Goal: Task Accomplishment & Management: Manage account settings

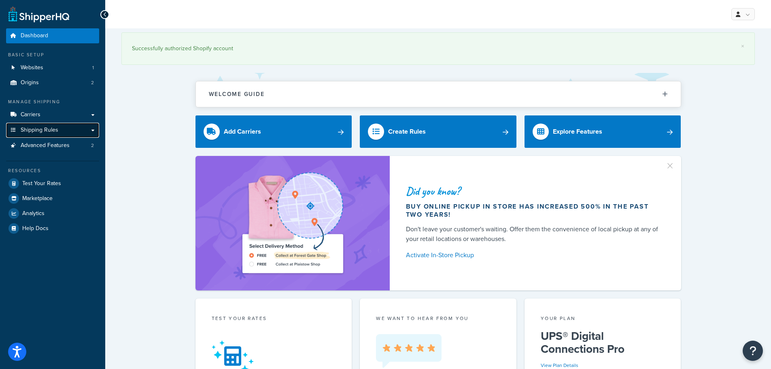
click at [52, 130] on span "Shipping Rules" at bounding box center [40, 130] width 38 height 7
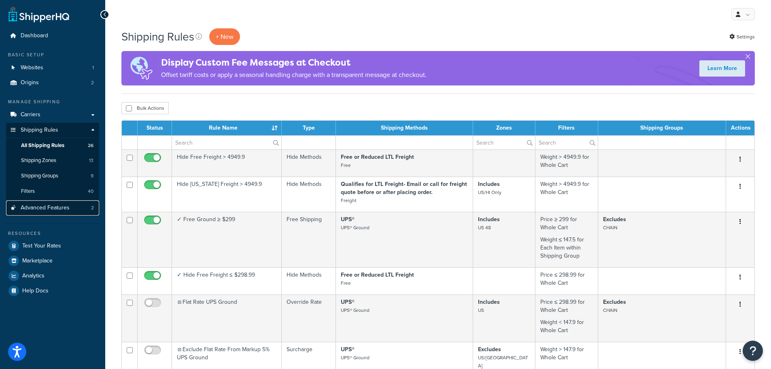
click at [49, 212] on link "Advanced Features 2" at bounding box center [52, 207] width 93 height 15
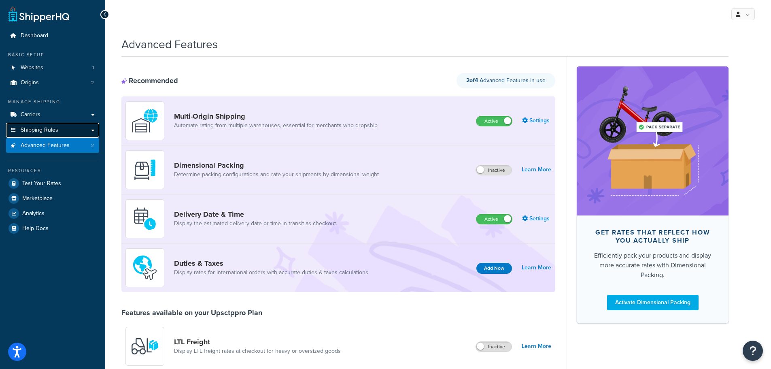
click at [43, 131] on span "Shipping Rules" at bounding box center [40, 130] width 38 height 7
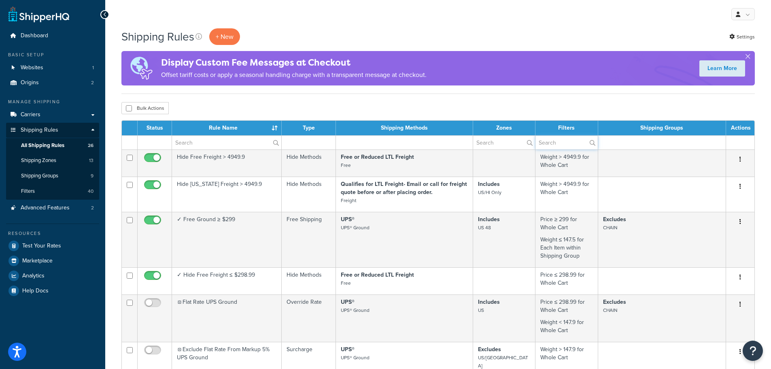
click at [551, 146] on input "text" at bounding box center [566, 143] width 62 height 14
click at [187, 142] on input "text" at bounding box center [226, 143] width 109 height 14
type input "g"
type input "freight"
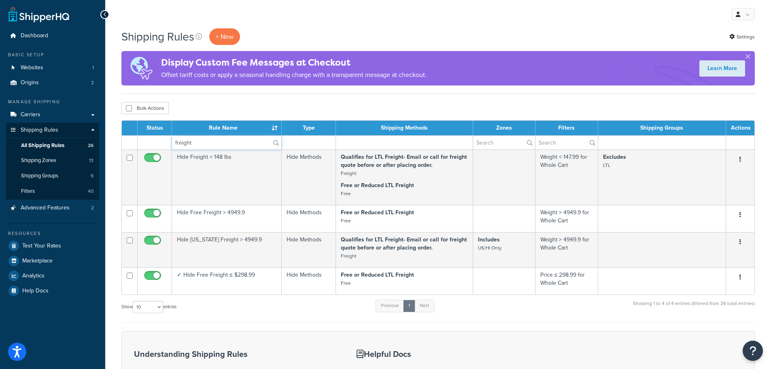
click at [213, 146] on input "freight" at bounding box center [226, 143] width 109 height 14
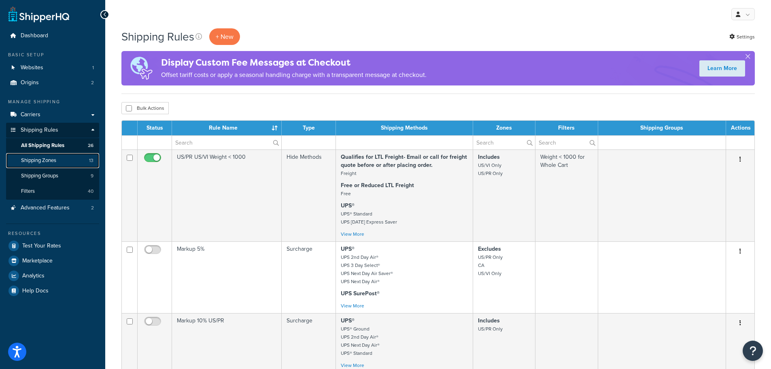
click at [55, 164] on link "Shipping Zones 13" at bounding box center [52, 160] width 93 height 15
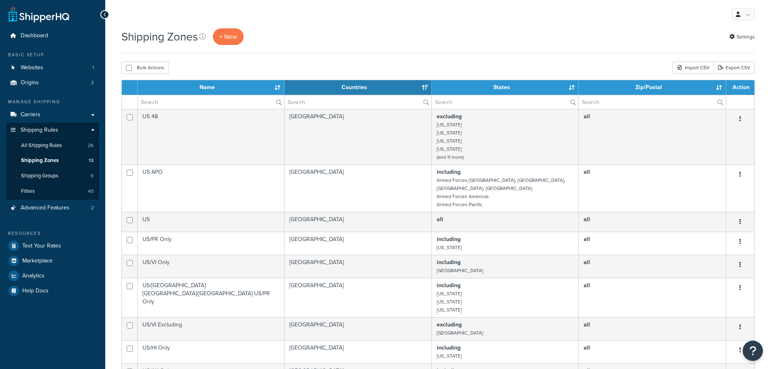
select select "15"
click at [48, 176] on span "Shipping Groups" at bounding box center [39, 175] width 37 height 7
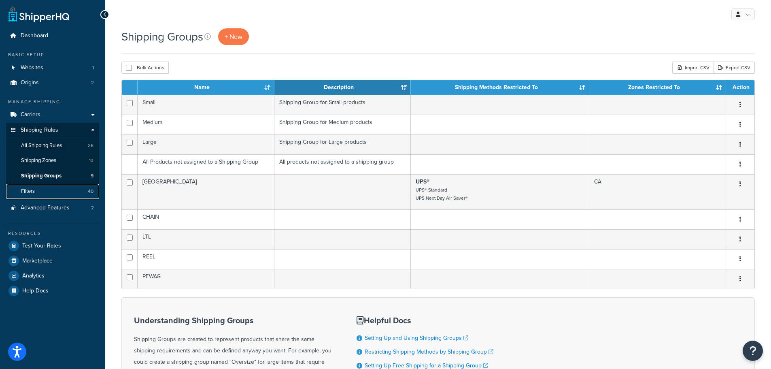
click at [48, 191] on link "Filters 40" at bounding box center [52, 191] width 93 height 15
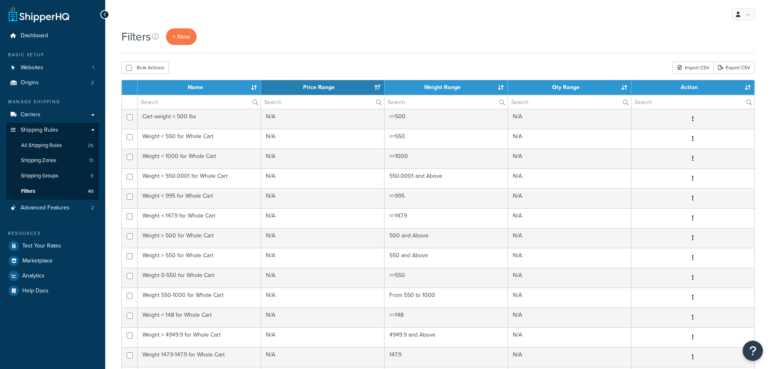
select select "15"
click at [33, 146] on span "All Shipping Rules" at bounding box center [41, 145] width 41 height 7
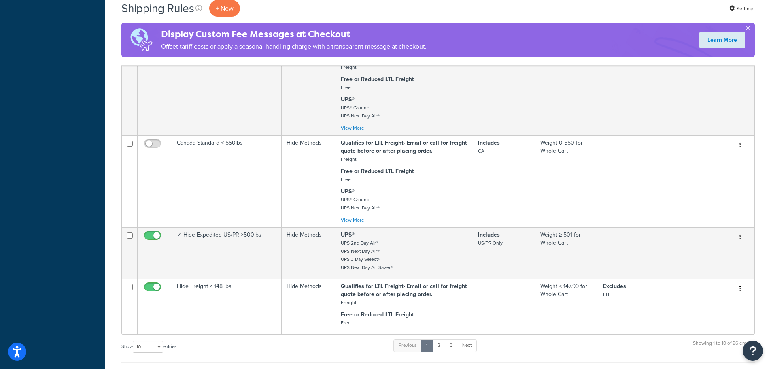
scroll to position [526, 0]
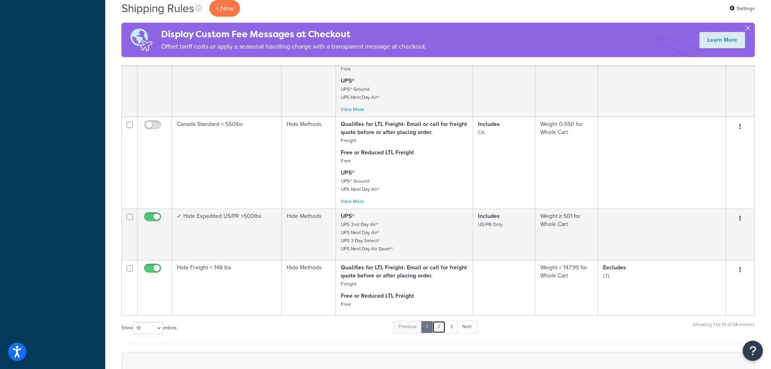
click at [440, 333] on link "2" at bounding box center [438, 326] width 13 height 12
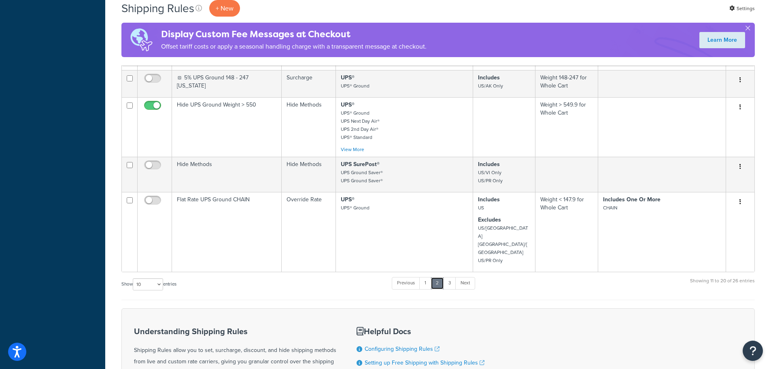
scroll to position [342, 0]
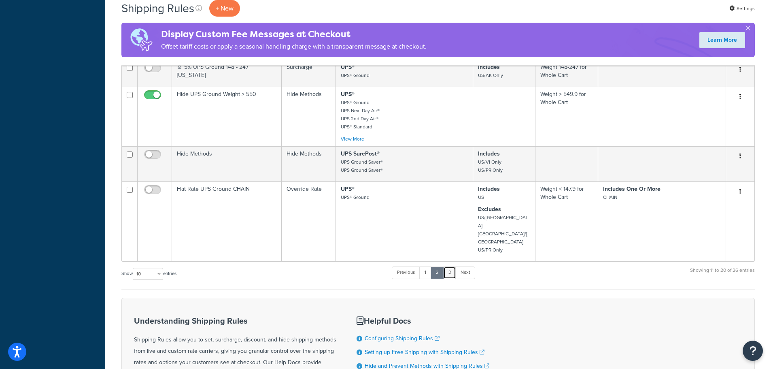
click at [450, 266] on link "3" at bounding box center [449, 272] width 13 height 12
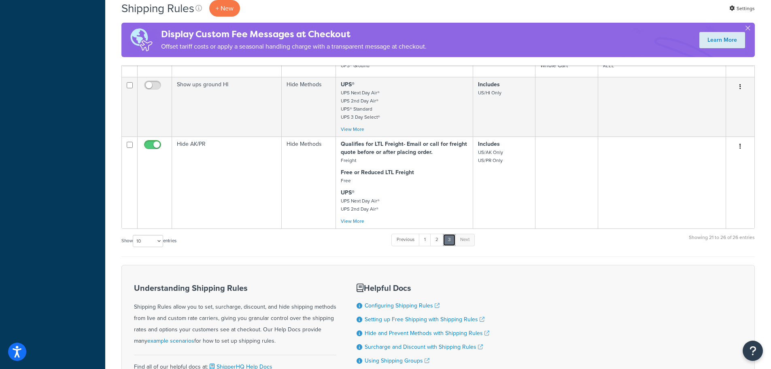
scroll to position [408, 0]
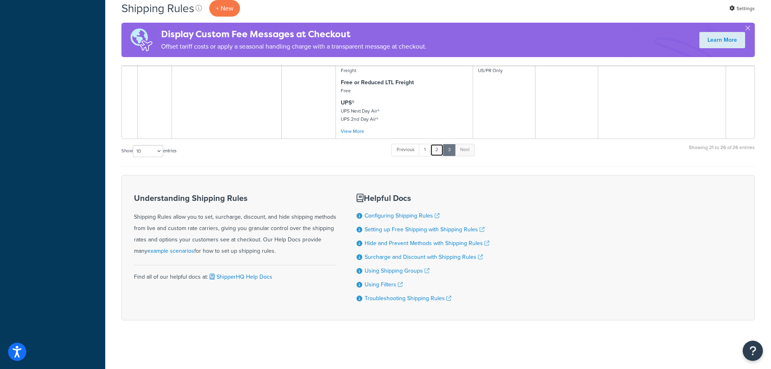
click at [437, 147] on link "2" at bounding box center [436, 150] width 13 height 12
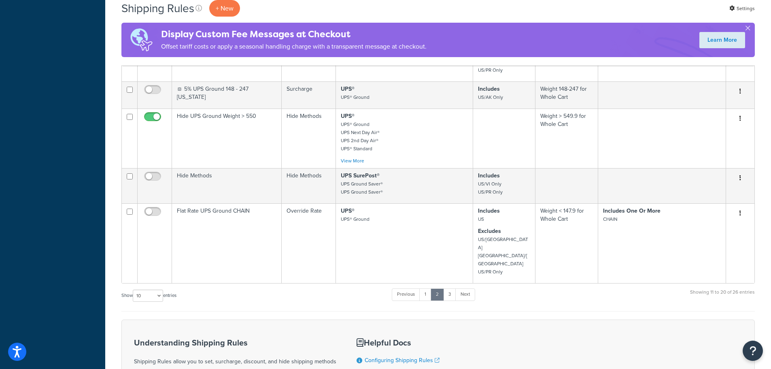
scroll to position [422, 0]
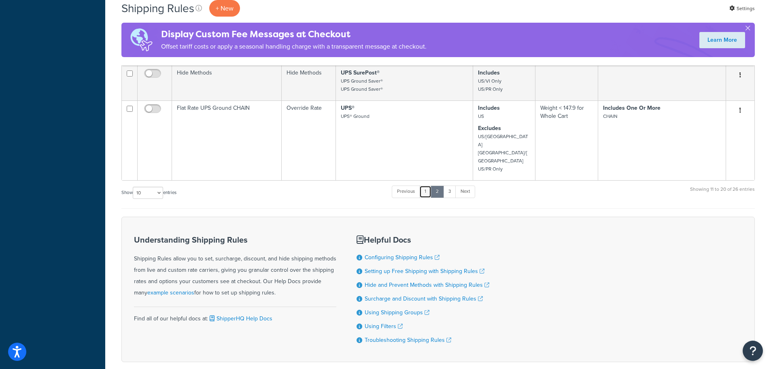
click at [426, 185] on link "1" at bounding box center [425, 191] width 12 height 12
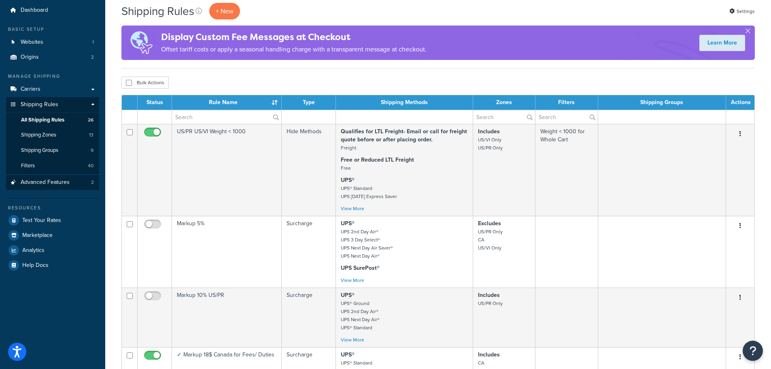
scroll to position [0, 0]
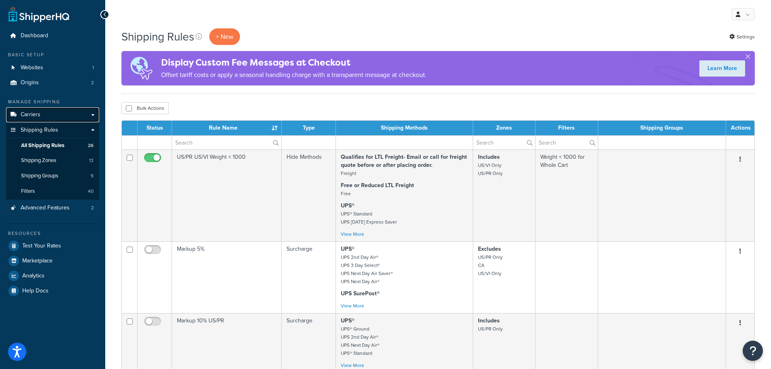
click at [31, 115] on span "Carriers" at bounding box center [31, 114] width 20 height 7
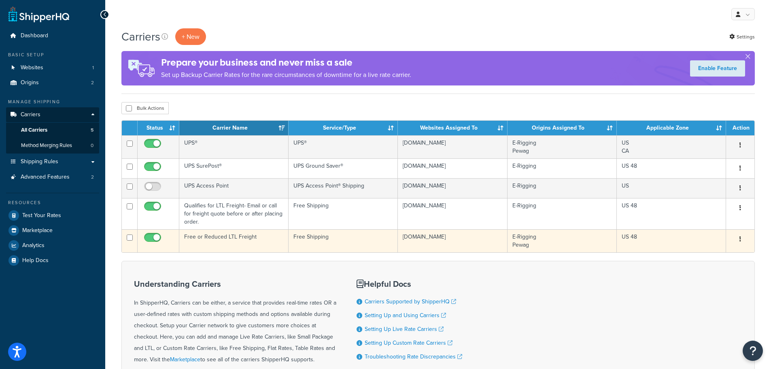
click at [250, 236] on td "Free or Reduced LTL Freight" at bounding box center [233, 240] width 109 height 23
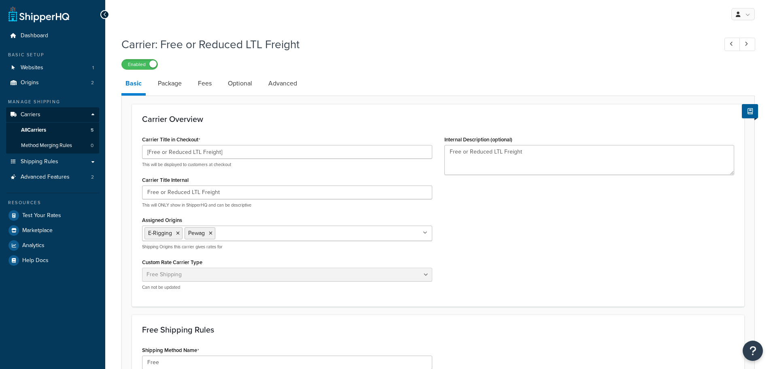
select select "free"
click at [167, 87] on link "Package" at bounding box center [170, 83] width 32 height 19
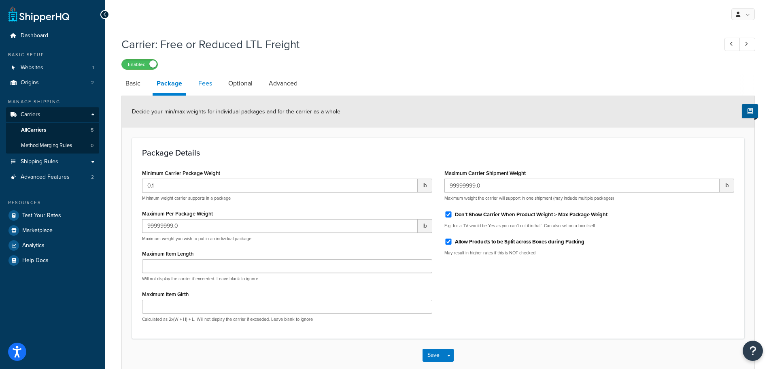
click at [199, 83] on link "Fees" at bounding box center [205, 83] width 22 height 19
select select "AFTER"
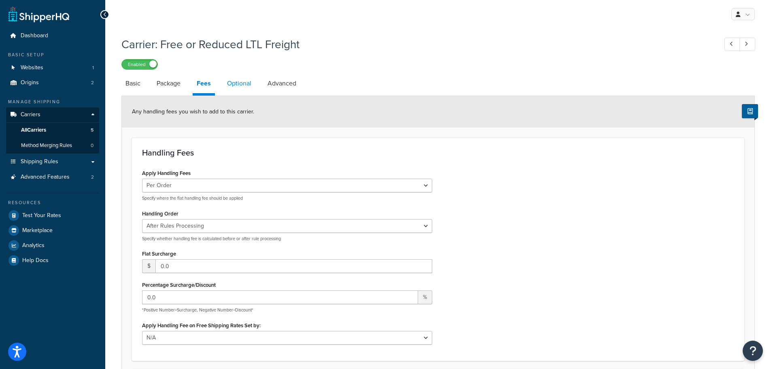
click at [246, 82] on link "Optional" at bounding box center [239, 83] width 32 height 19
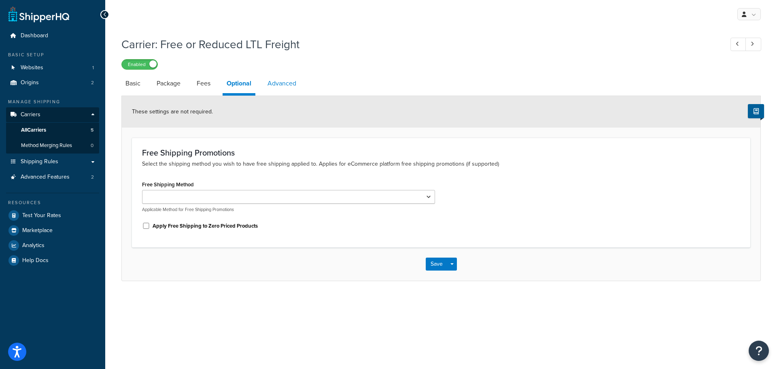
click at [278, 85] on link "Advanced" at bounding box center [281, 83] width 37 height 19
select select "false"
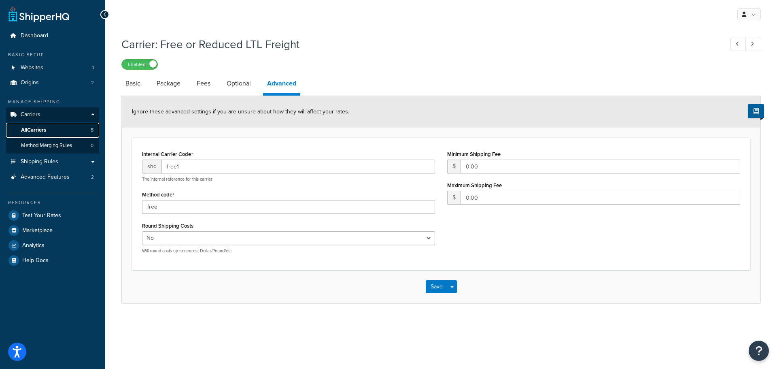
click at [37, 131] on span "All Carriers" at bounding box center [33, 130] width 25 height 7
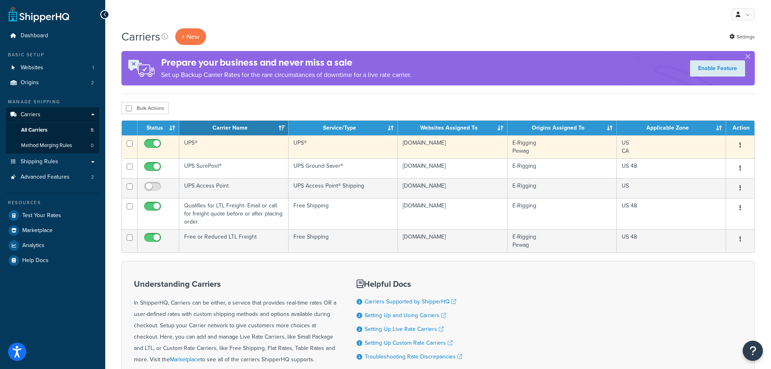
click at [200, 147] on td "UPS®" at bounding box center [233, 146] width 109 height 23
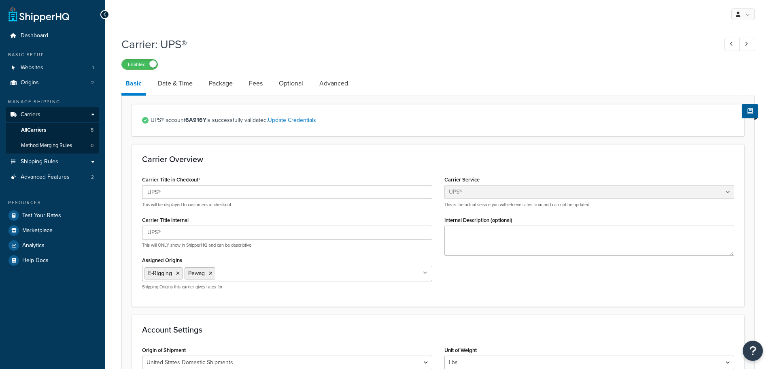
select select "ups"
click at [232, 83] on link "Package" at bounding box center [221, 83] width 32 height 19
